Goal: Check status: Check status

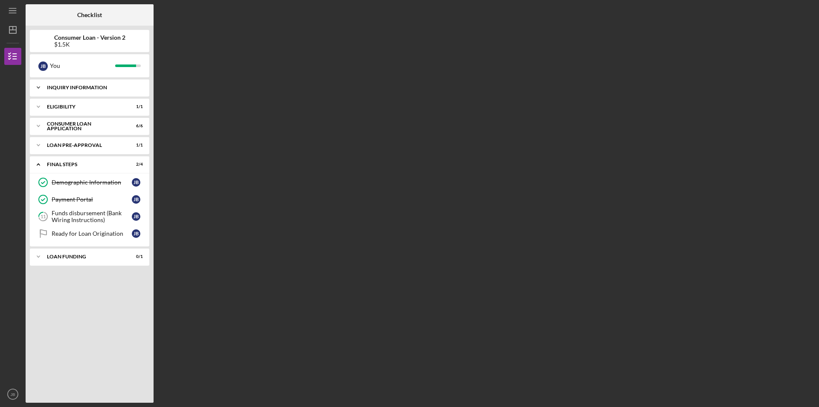
click at [103, 94] on div "Icon/Expander Inquiry Information 3 / 3" at bounding box center [89, 87] width 119 height 17
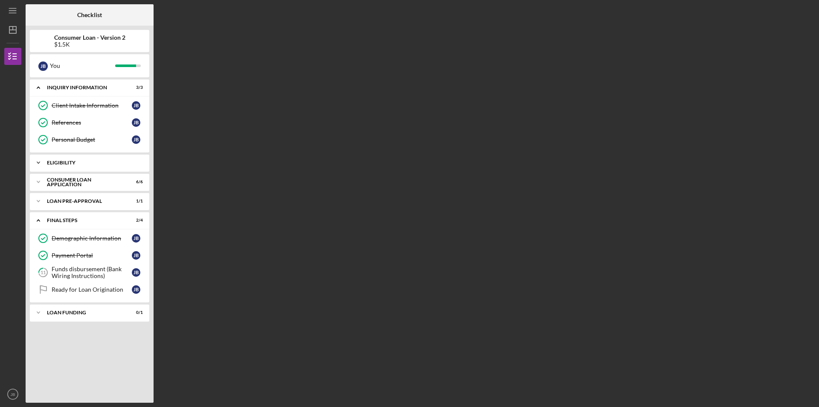
click at [70, 163] on div "Eligibility" at bounding box center [93, 162] width 92 height 5
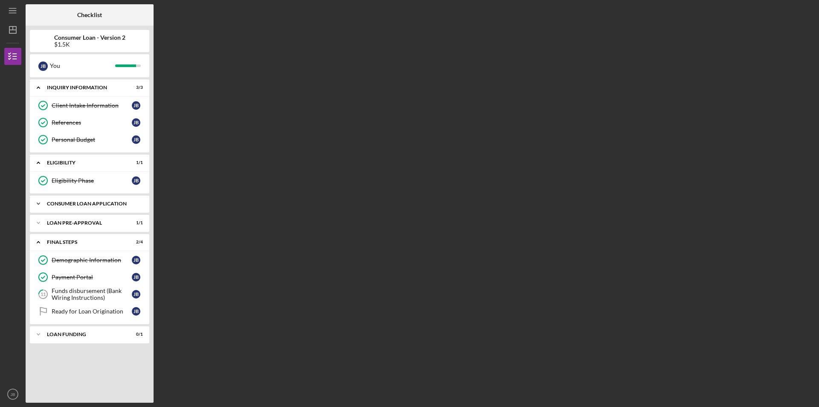
click at [38, 206] on icon "Icon/Expander" at bounding box center [38, 203] width 17 height 17
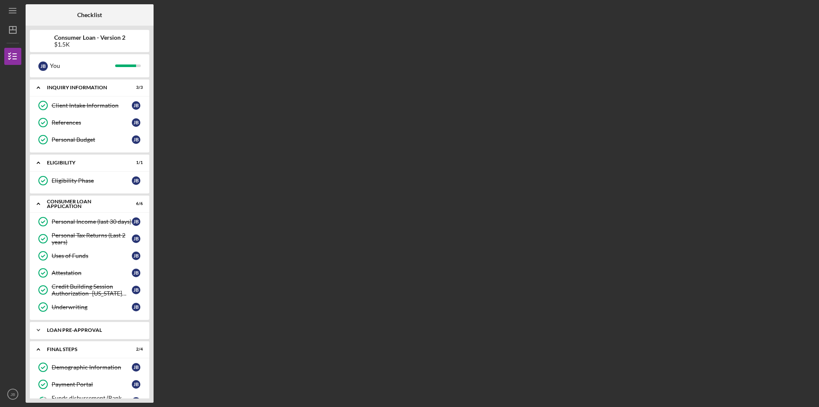
click at [36, 325] on icon "Icon/Expander" at bounding box center [38, 329] width 17 height 17
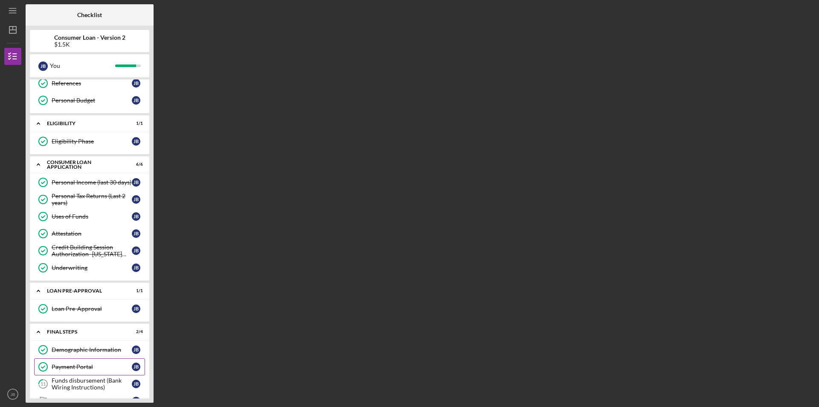
scroll to position [78, 0]
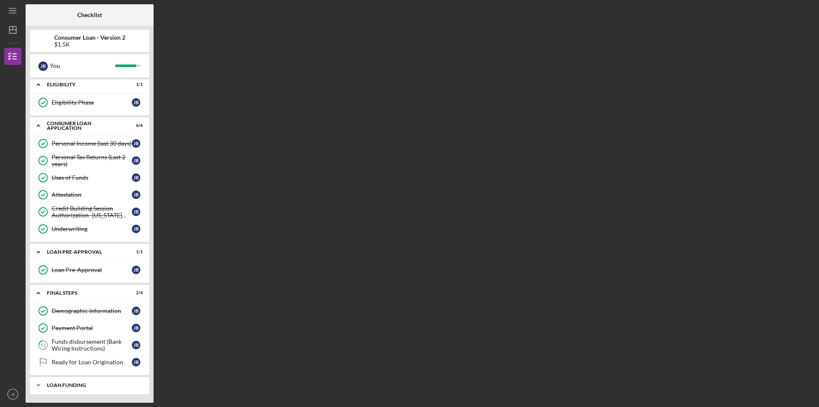
click at [38, 384] on icon "Icon/Expander" at bounding box center [38, 384] width 17 height 17
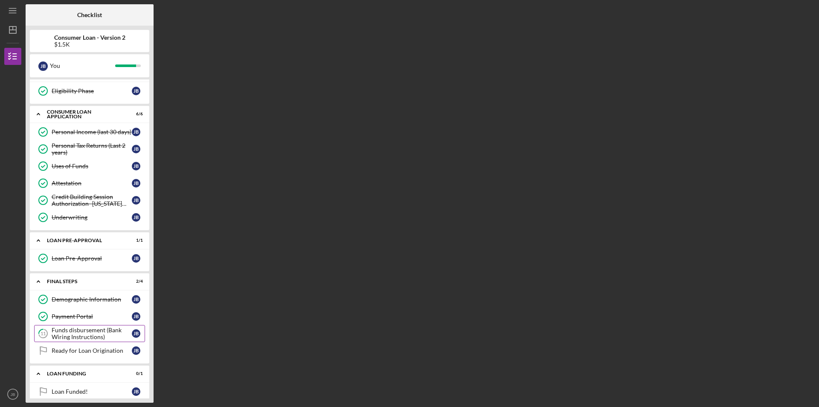
scroll to position [100, 0]
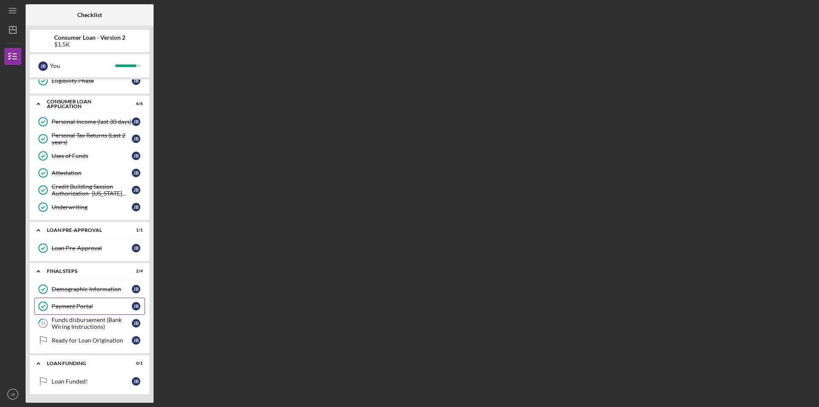
click at [64, 309] on div "Payment Portal" at bounding box center [92, 305] width 80 height 7
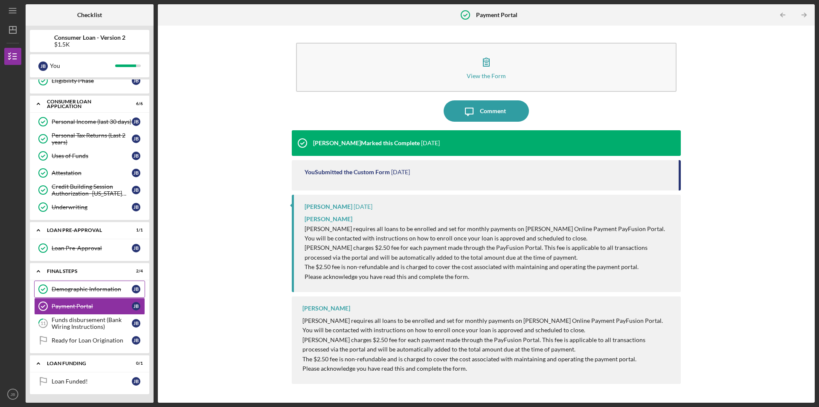
click at [70, 281] on link "Demographic Information Demographic Information [PERSON_NAME]" at bounding box center [89, 288] width 111 height 17
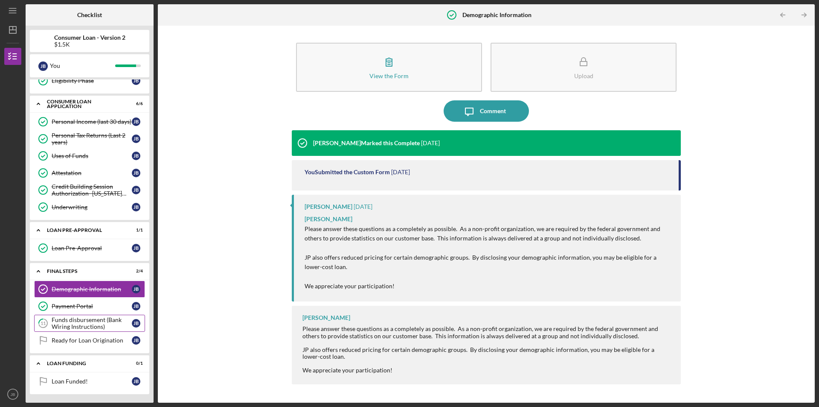
click at [76, 329] on div "Funds disbursement (Bank Wiring Instructions)" at bounding box center [92, 323] width 80 height 14
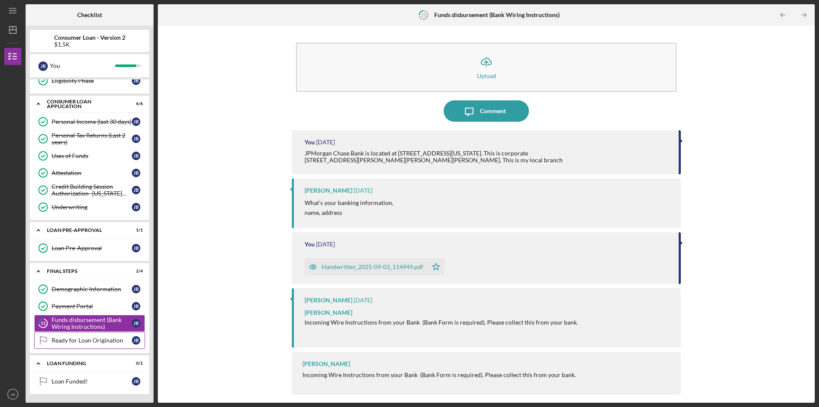
click at [80, 337] on div "Ready for Loan Origination" at bounding box center [92, 340] width 80 height 7
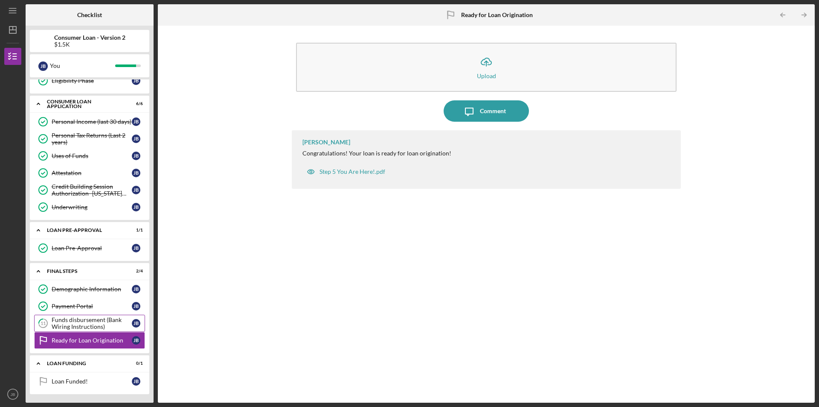
click at [82, 328] on div "Funds disbursement (Bank Wiring Instructions)" at bounding box center [92, 323] width 80 height 14
